Goal: Transaction & Acquisition: Purchase product/service

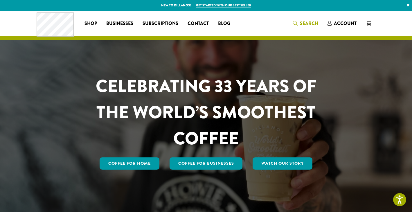
click at [310, 22] on span "Search" at bounding box center [309, 23] width 18 height 7
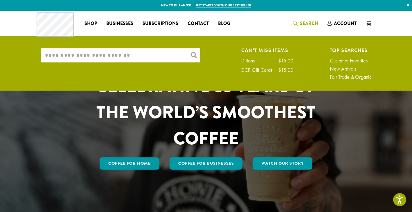
click at [104, 51] on input "What are you searching for?" at bounding box center [121, 55] width 160 height 15
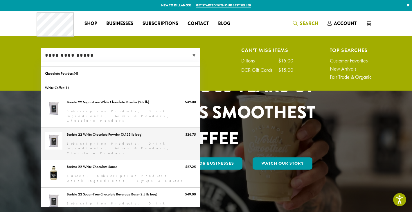
type input "**********"
click at [111, 128] on link "Barista 22 White Chocolate Powder (3.125 lb bag)" at bounding box center [121, 144] width 160 height 32
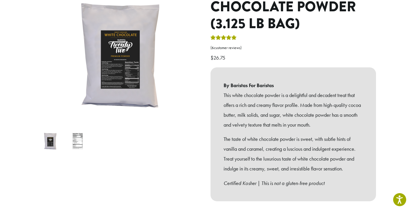
scroll to position [92, 0]
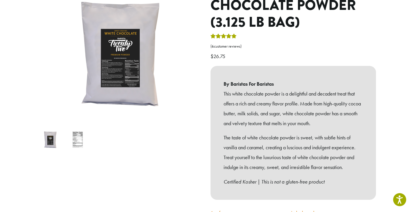
click at [80, 133] on img at bounding box center [77, 139] width 23 height 23
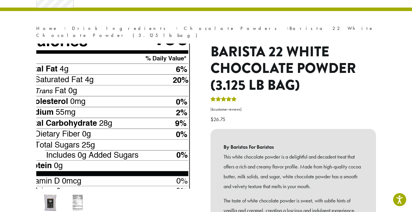
scroll to position [28, 0]
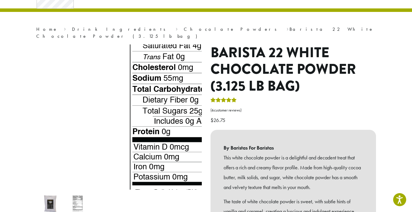
click at [47, 131] on img at bounding box center [213, 81] width 385 height 385
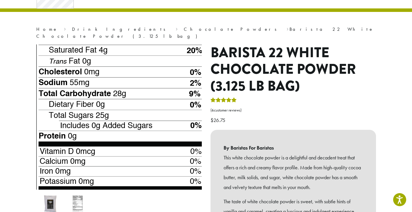
click at [119, 129] on img at bounding box center [119, 85] width 385 height 385
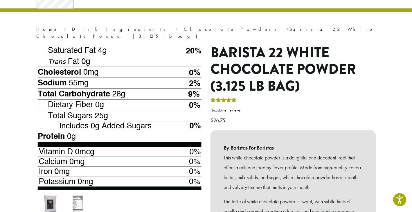
click at [119, 129] on img at bounding box center [119, 85] width 385 height 385
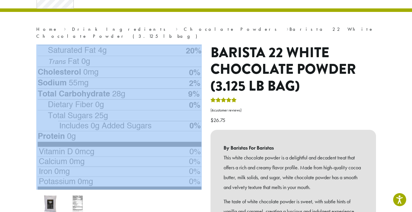
click at [119, 129] on img at bounding box center [119, 85] width 385 height 385
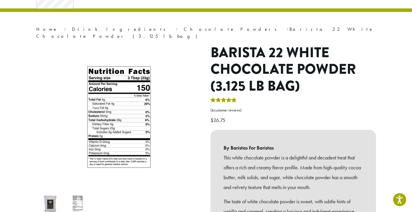
click at [50, 201] on img at bounding box center [50, 203] width 23 height 23
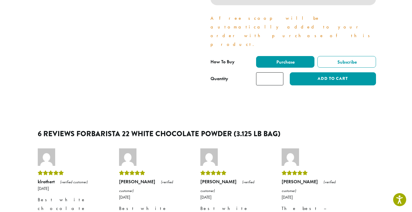
scroll to position [275, 0]
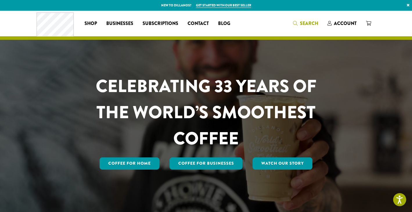
click at [307, 21] on span "Search" at bounding box center [309, 23] width 18 height 7
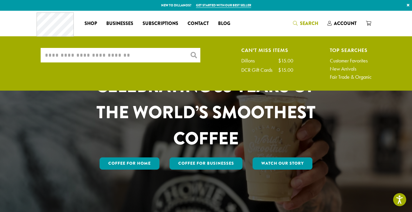
click at [56, 53] on input "What are you searching for?" at bounding box center [121, 55] width 160 height 15
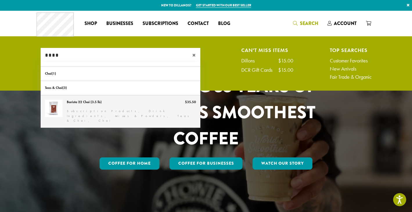
type input "****"
click at [73, 102] on link "Barista 22 Chai (3.5 lb)" at bounding box center [121, 111] width 160 height 32
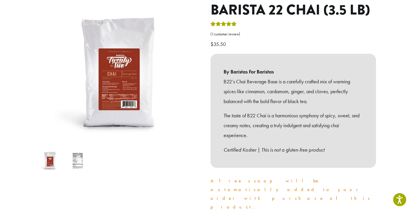
scroll to position [77, 0]
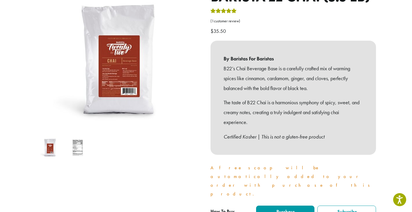
click at [47, 148] on img at bounding box center [50, 147] width 23 height 23
click at [76, 147] on img at bounding box center [77, 147] width 23 height 23
